Goal: Information Seeking & Learning: Find specific fact

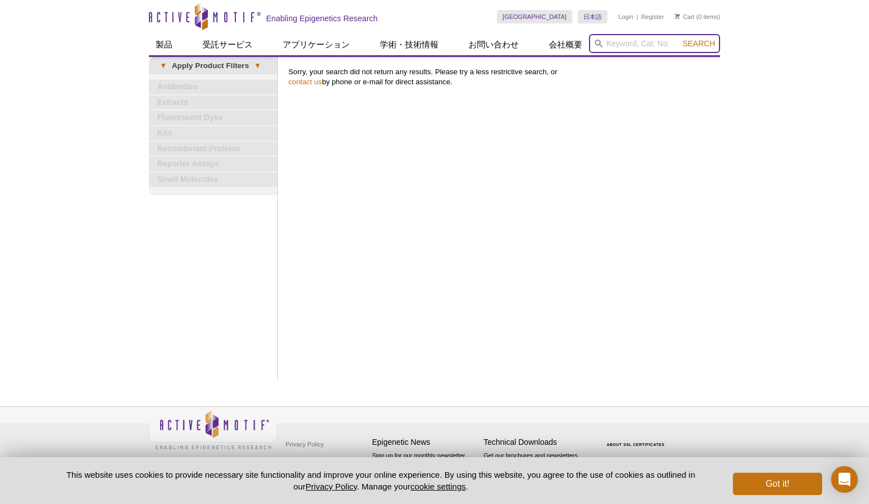
click at [623, 46] on input "search" at bounding box center [654, 43] width 131 height 19
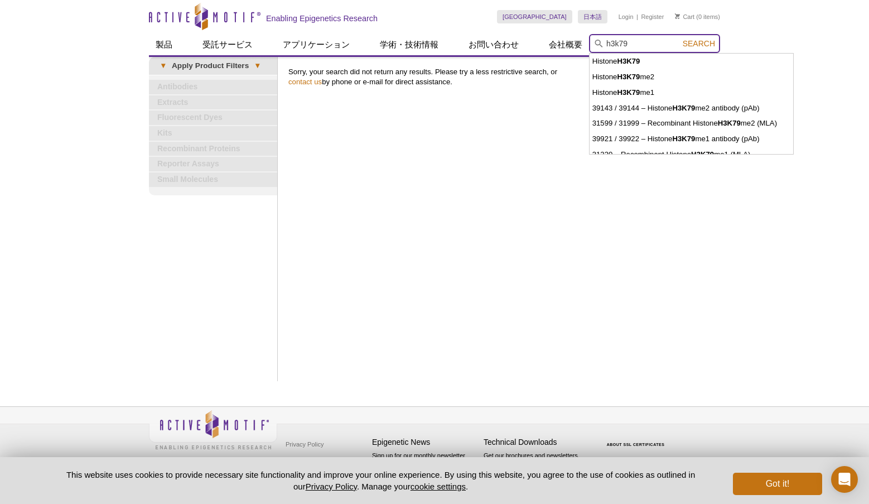
type input "h3k79"
click at [680, 38] on button "Search" at bounding box center [699, 43] width 39 height 10
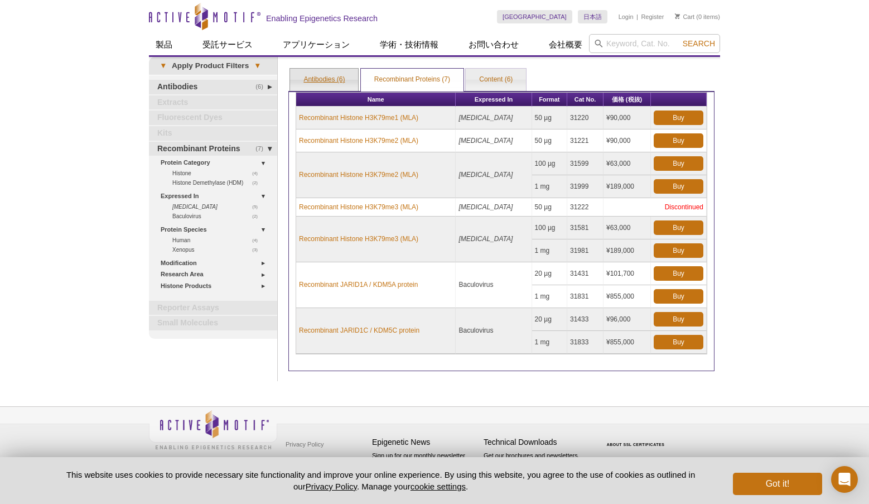
click at [324, 78] on link "Antibodies (6)" at bounding box center [324, 80] width 68 height 22
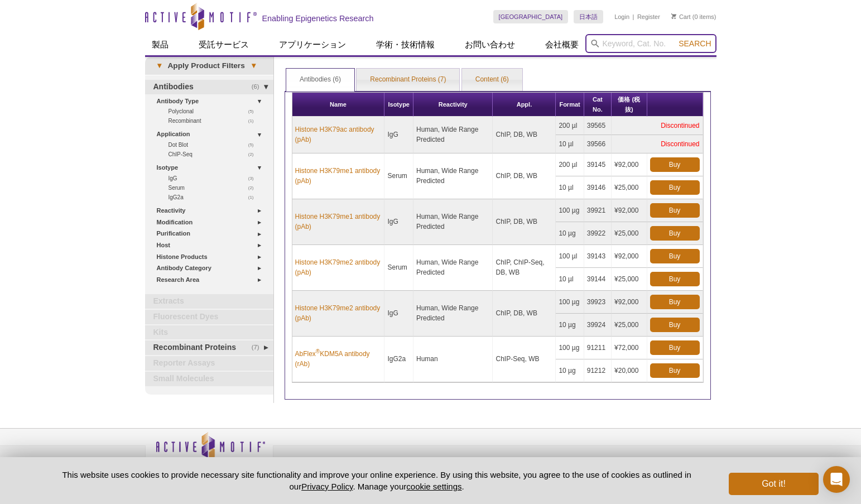
click at [620, 45] on input "search" at bounding box center [650, 43] width 131 height 19
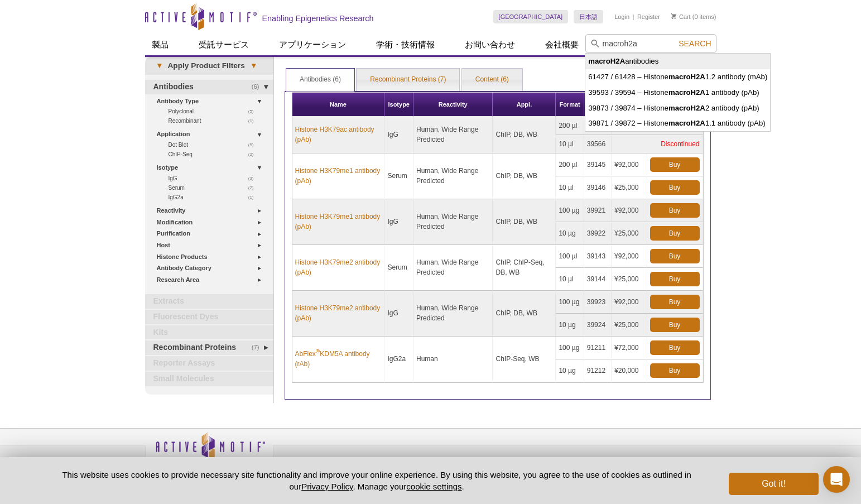
click at [629, 57] on li "macroH2A antibodies" at bounding box center [677, 62] width 185 height 16
type input "macroH2A antibodies"
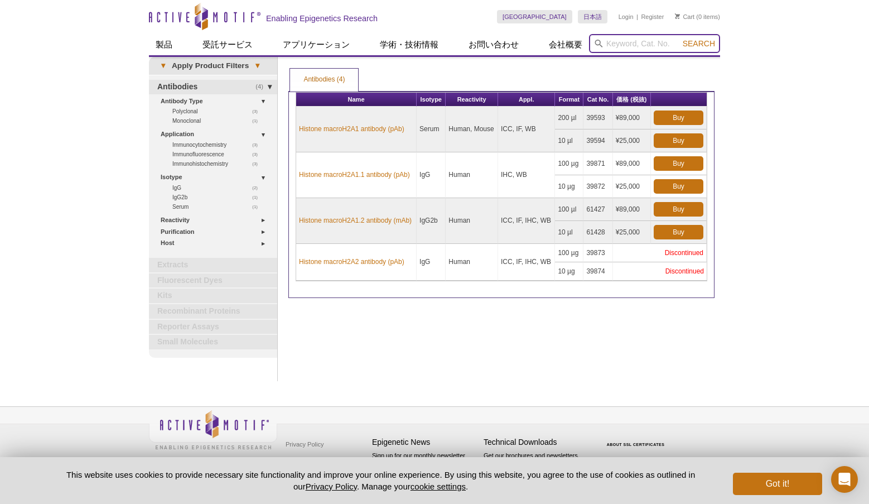
drag, startPoint x: 623, startPoint y: 44, endPoint x: 837, endPoint y: 88, distance: 218.2
click at [623, 44] on input "search" at bounding box center [654, 43] width 131 height 19
click at [680, 38] on button "Search" at bounding box center [699, 43] width 39 height 10
type input "h3 ser28"
click at [680, 38] on button "Search" at bounding box center [699, 43] width 39 height 10
